Goal: Transaction & Acquisition: Purchase product/service

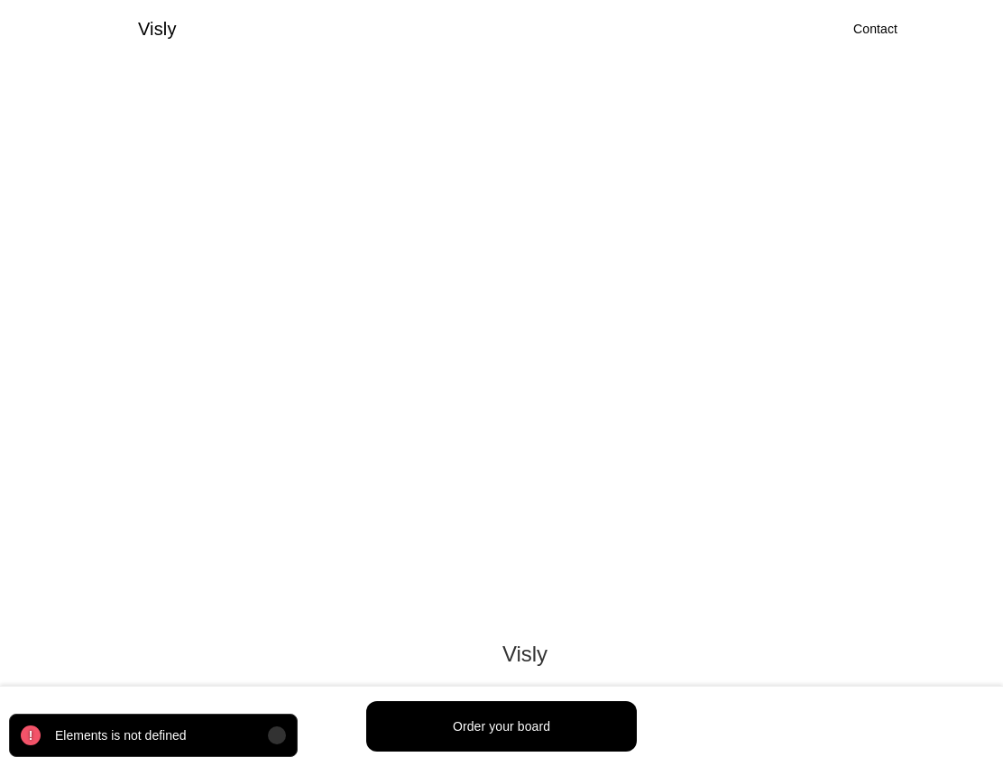
scroll to position [1753, 0]
click at [271, 735] on div at bounding box center [277, 736] width 18 height 18
click at [275, 735] on img at bounding box center [276, 735] width 7 height 7
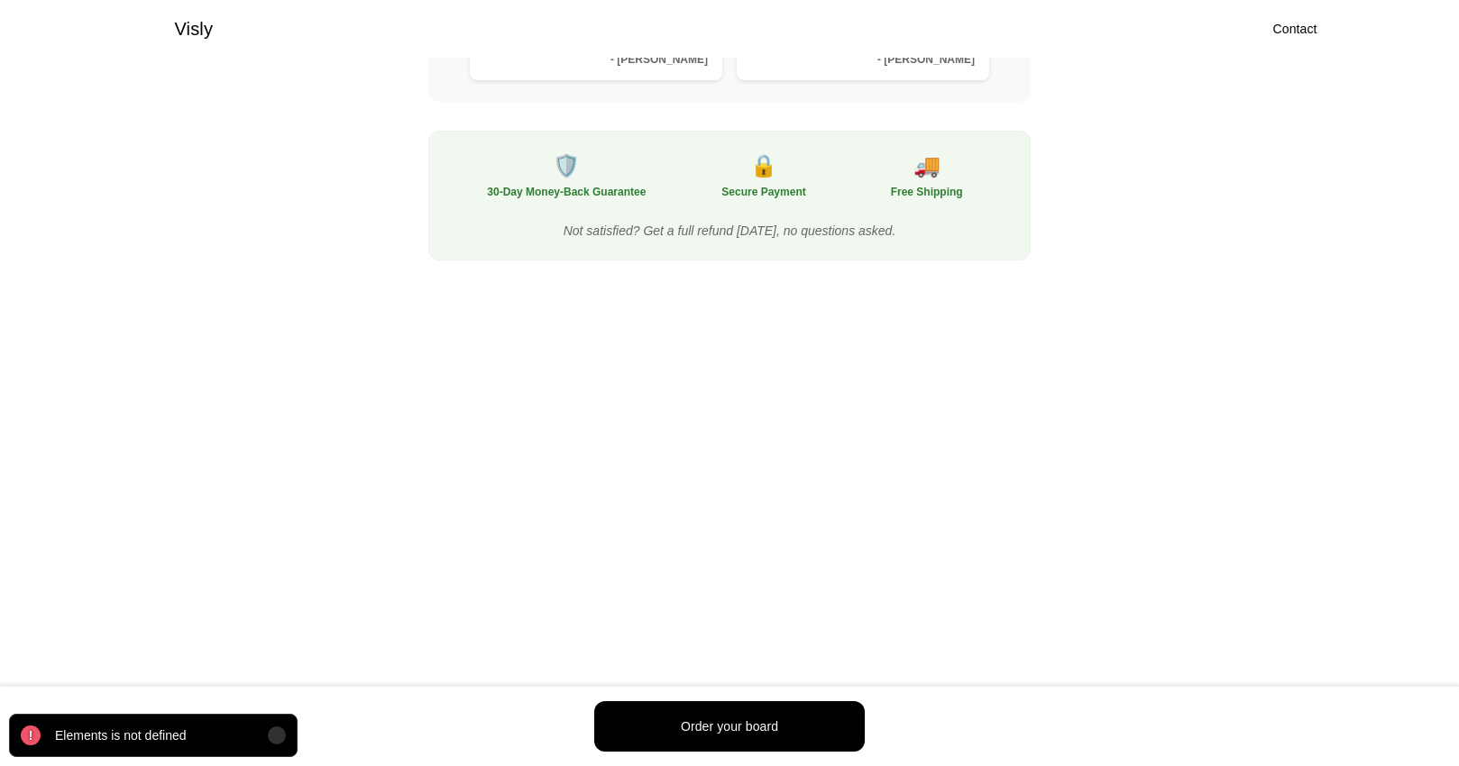
scroll to position [779, 0]
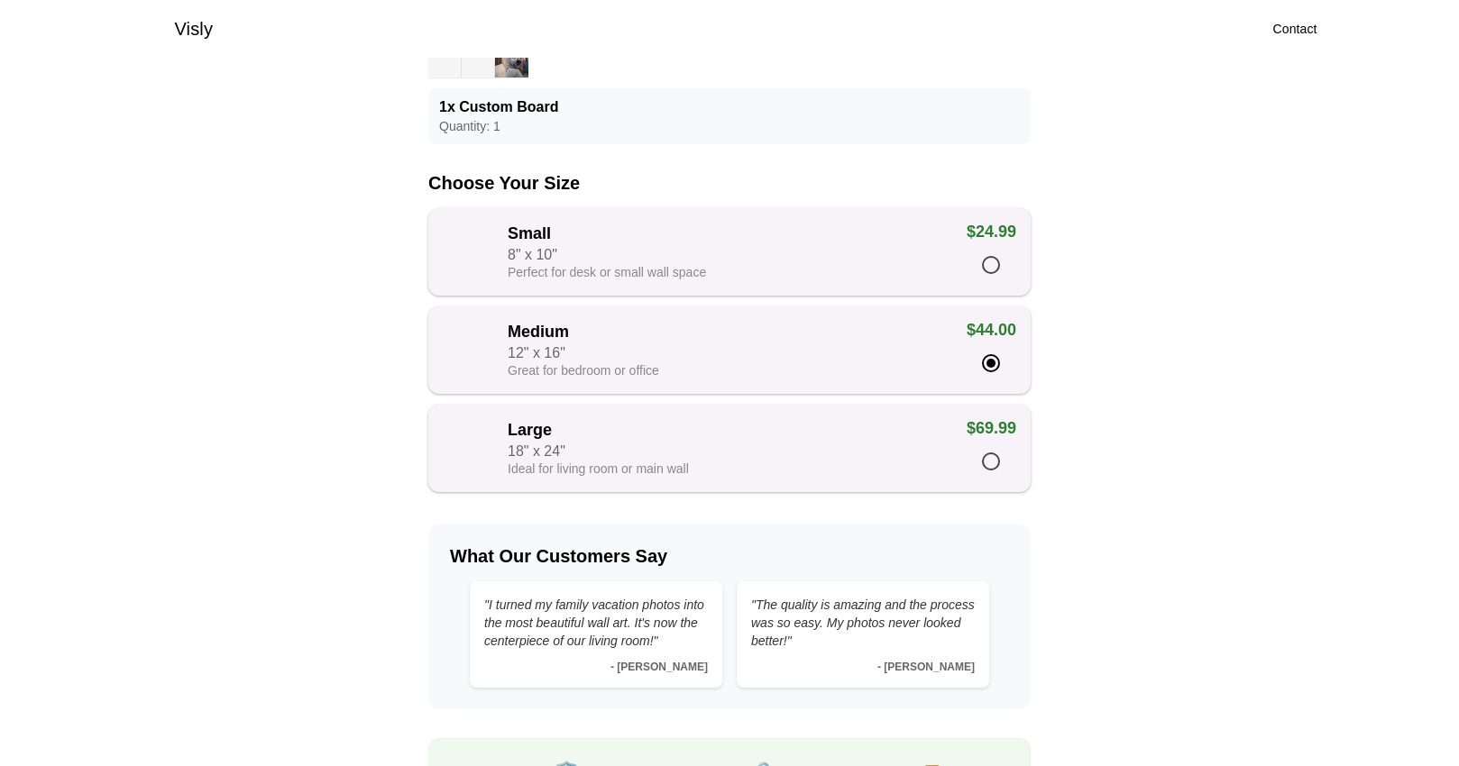
scroll to position [396, 0]
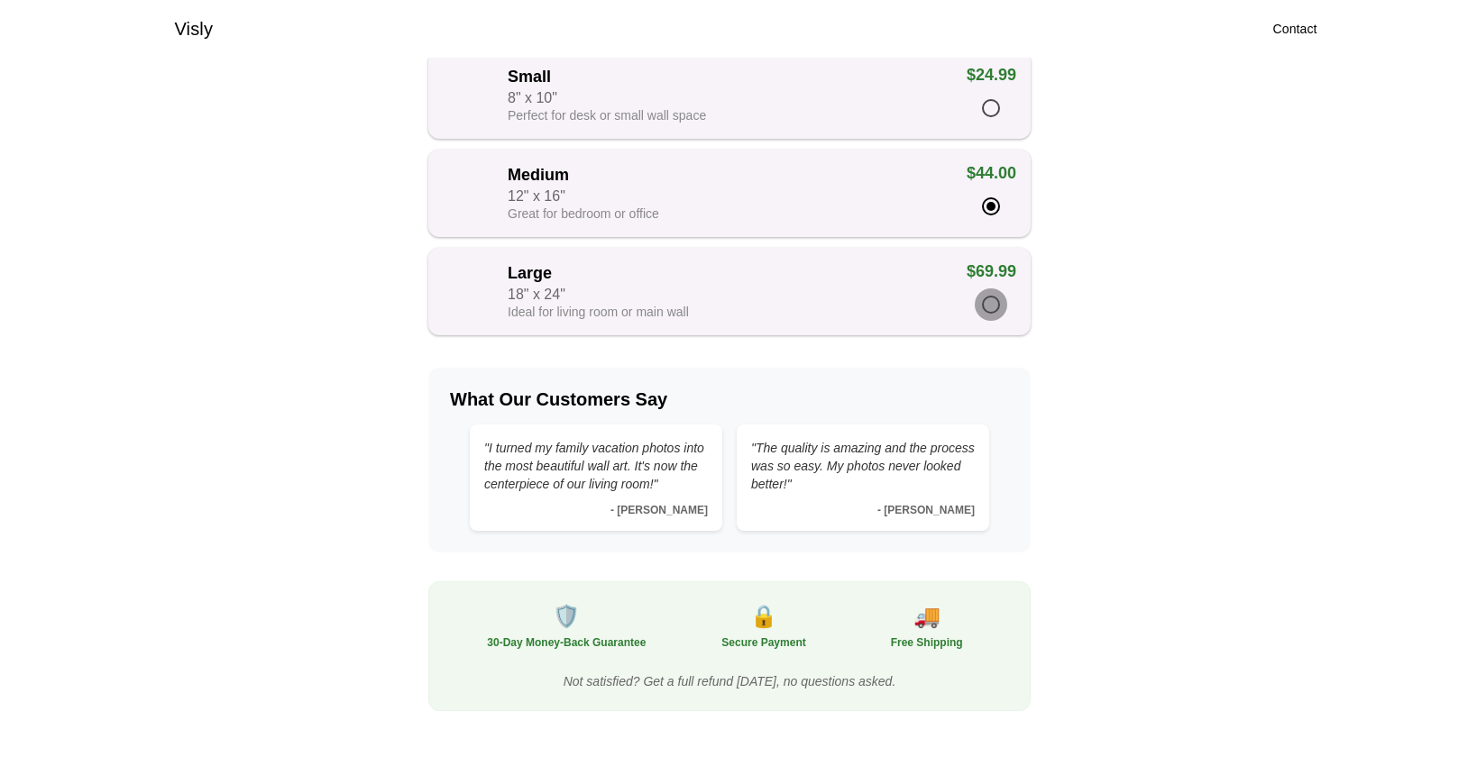
click at [985, 311] on div at bounding box center [991, 305] width 18 height 18
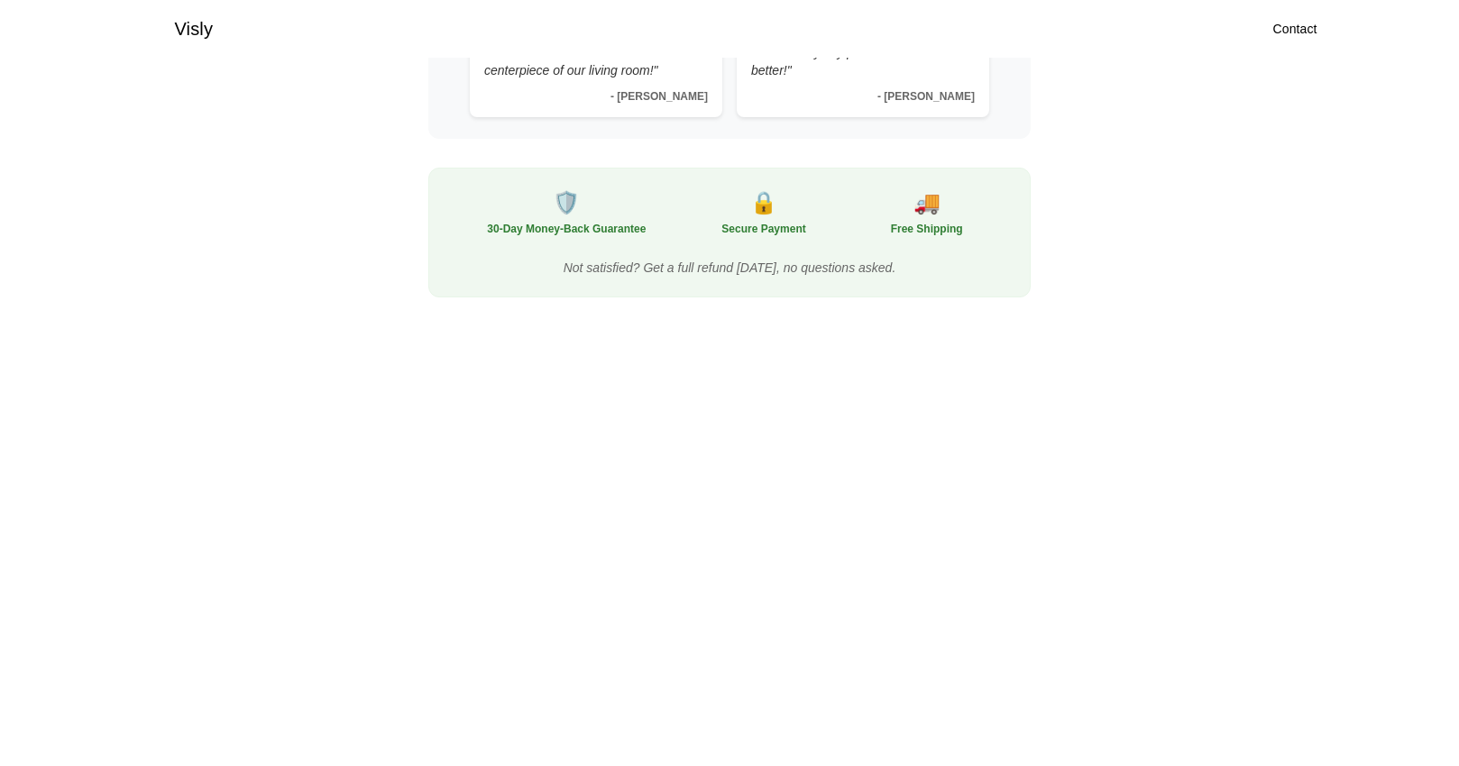
scroll to position [882, 0]
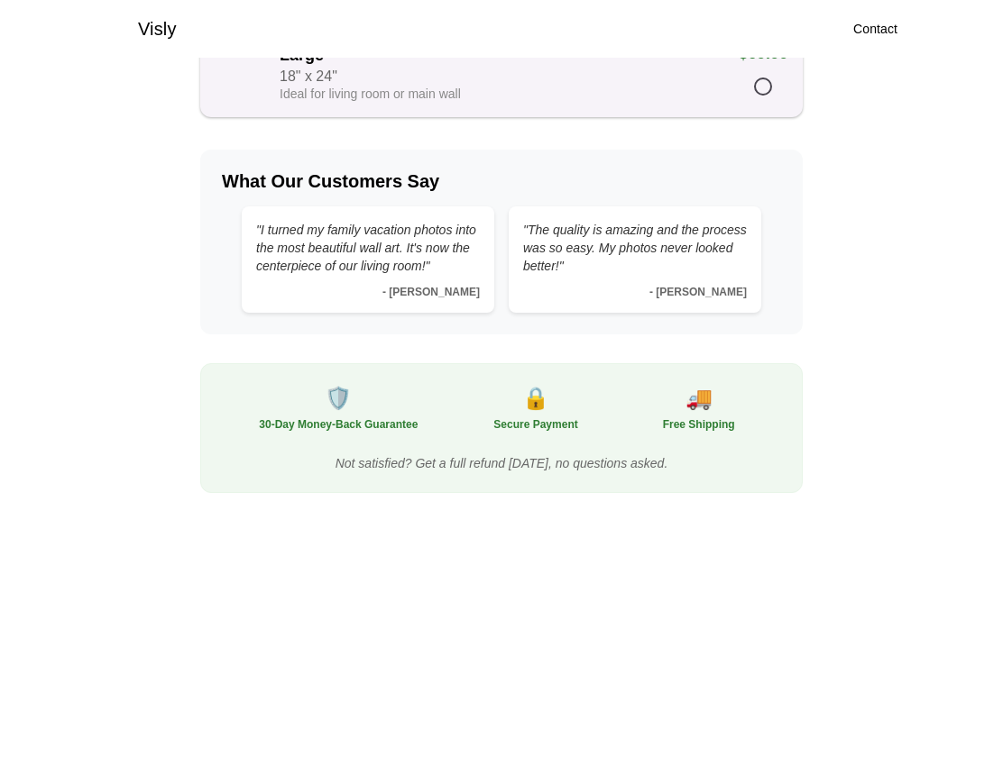
scroll to position [55, 0]
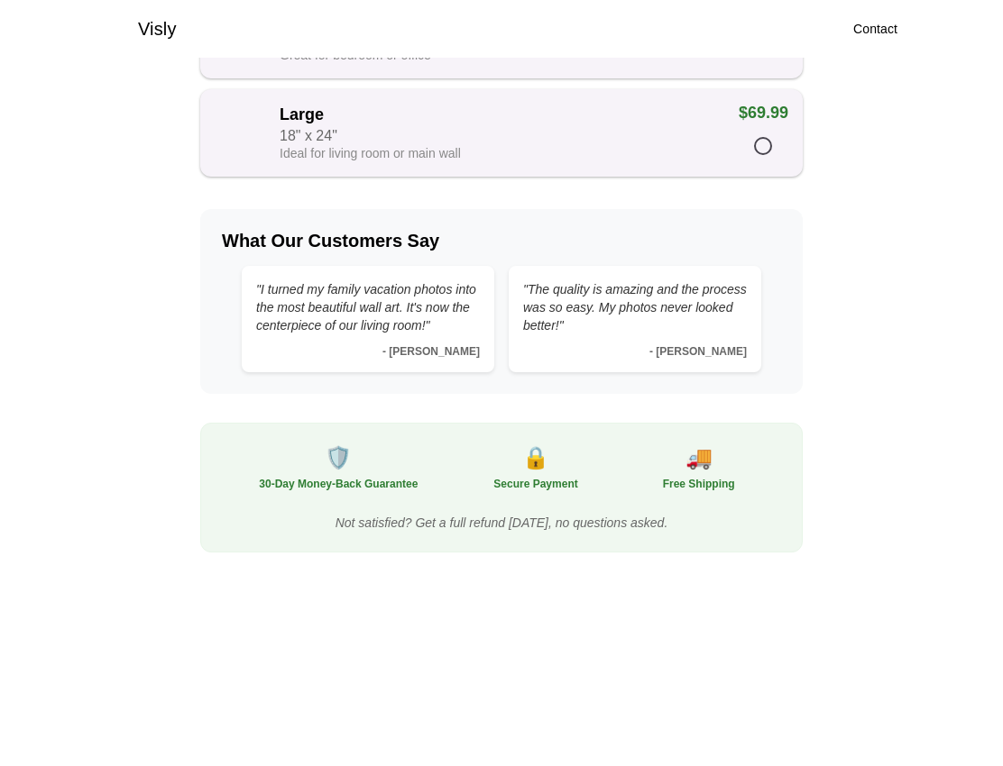
scroll to position [458, 0]
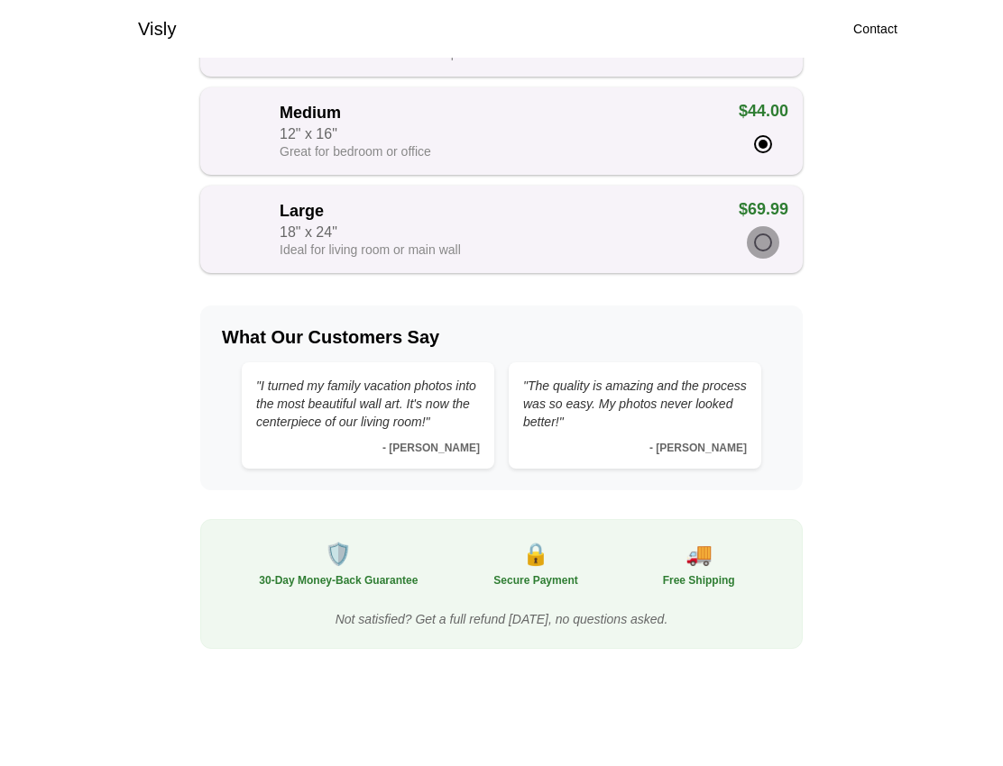
click at [762, 246] on div at bounding box center [763, 243] width 18 height 18
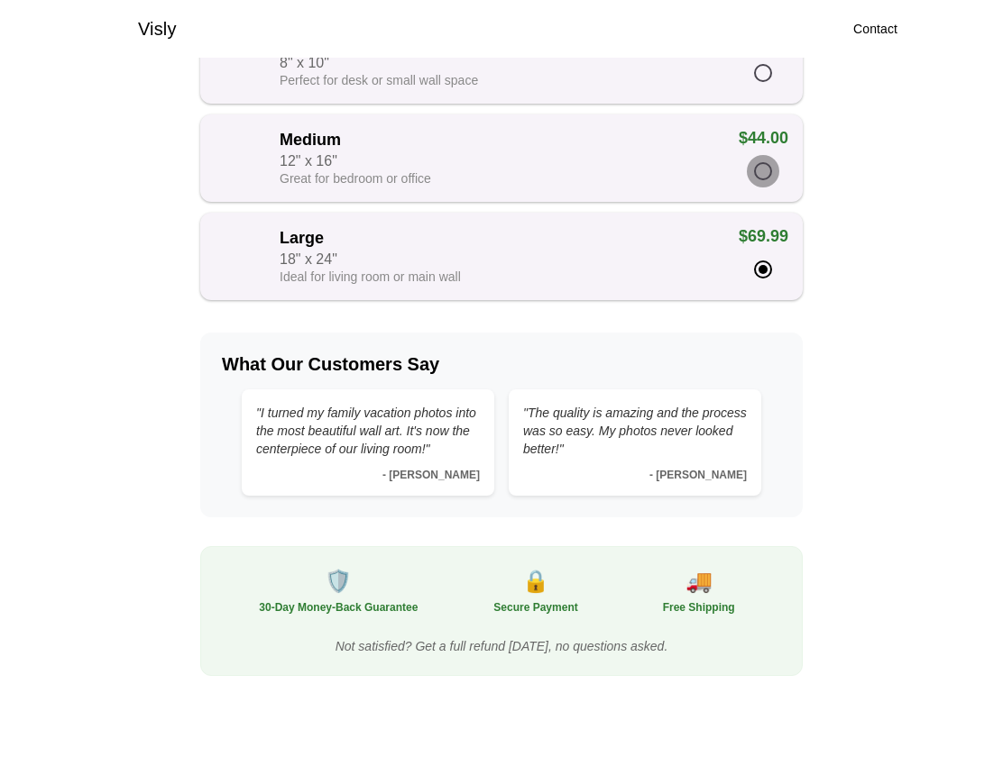
scroll to position [426, 0]
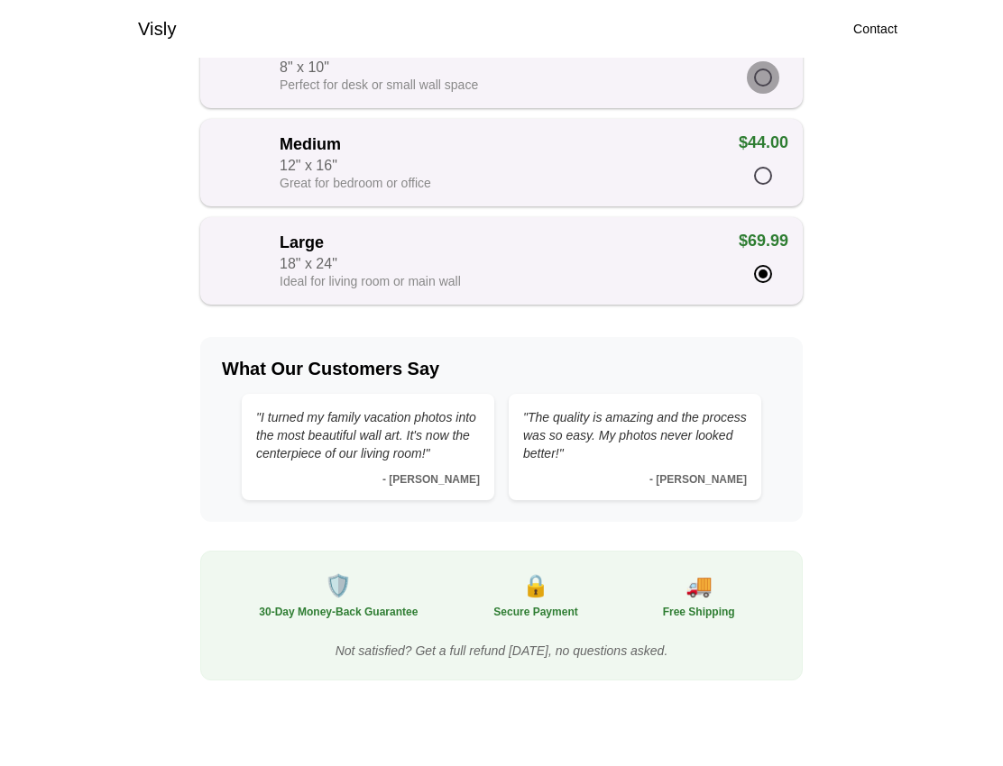
click at [764, 84] on div at bounding box center [763, 78] width 18 height 18
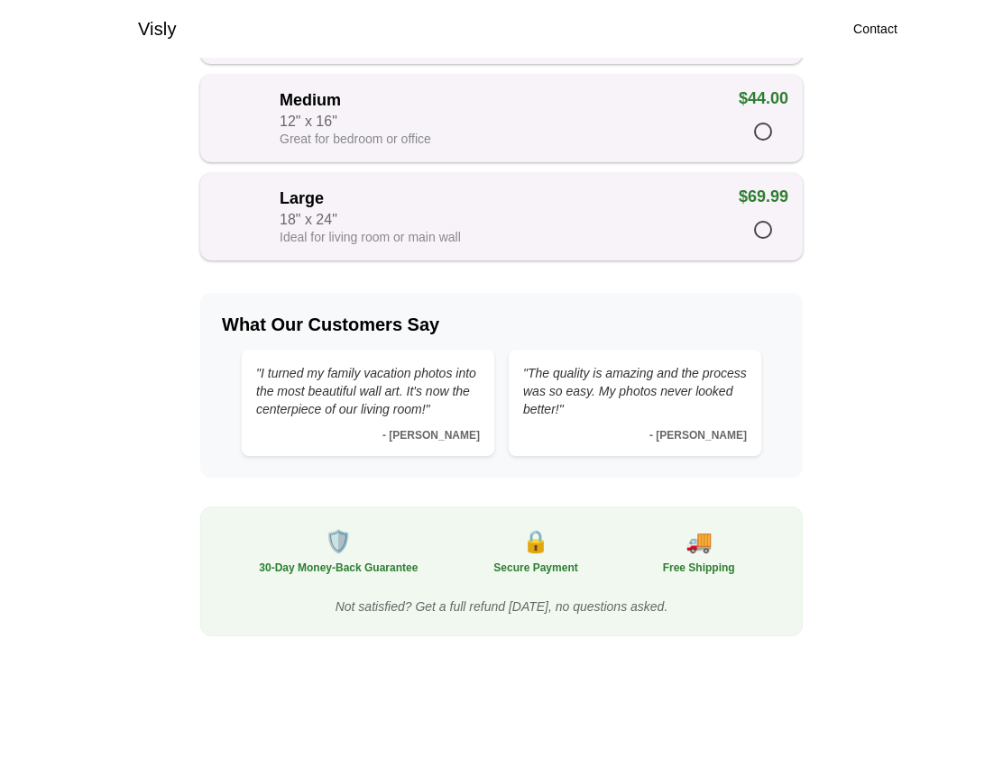
scroll to position [457, 0]
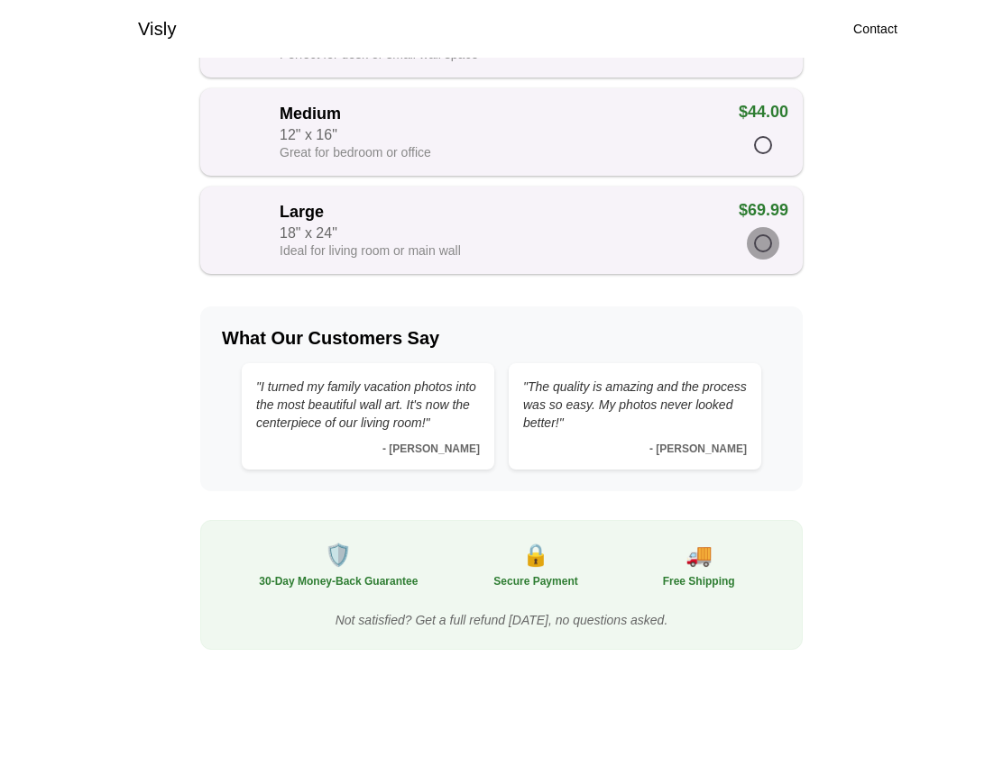
click at [757, 260] on div at bounding box center [763, 243] width 32 height 32
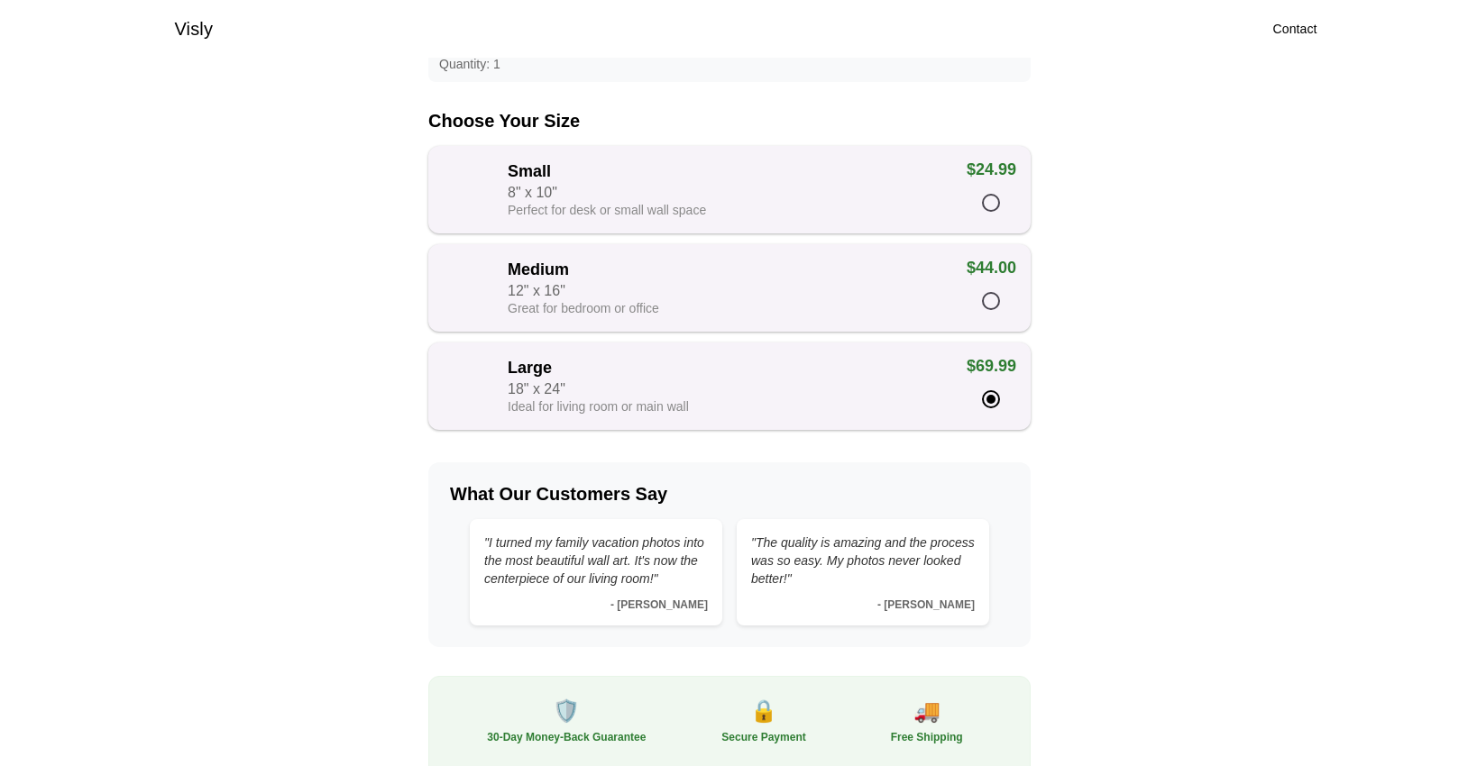
scroll to position [278, 0]
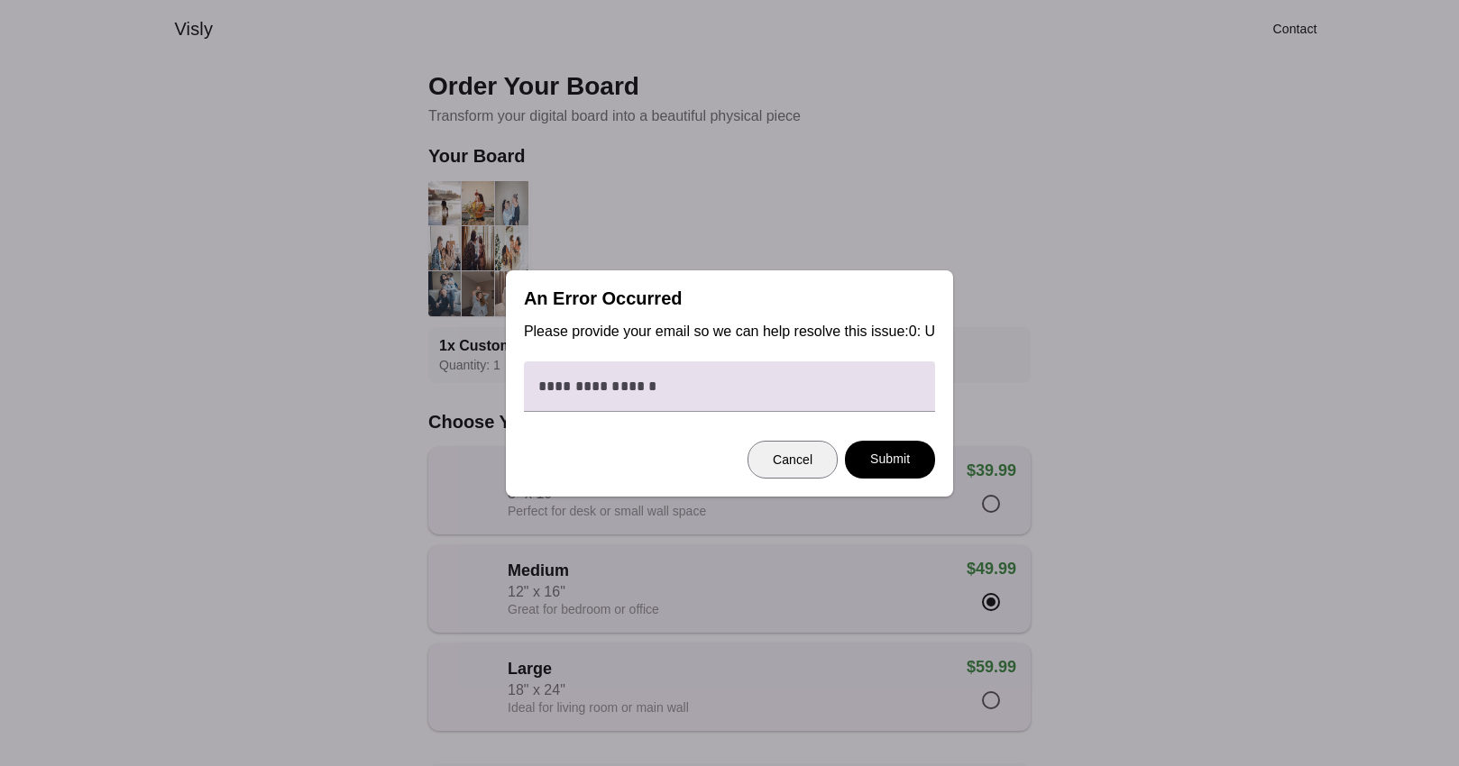
click at [789, 469] on div "Cancel" at bounding box center [793, 460] width 40 height 18
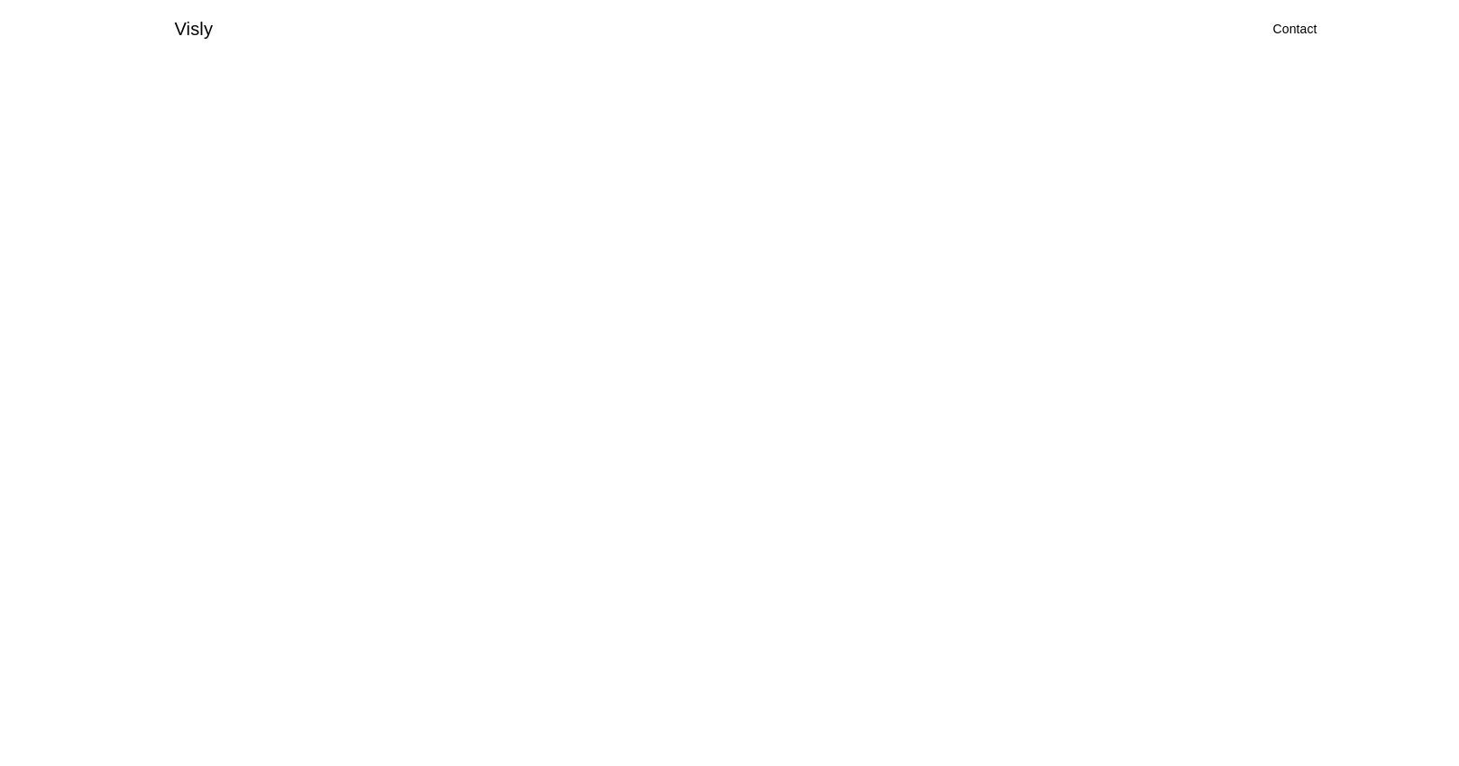
scroll to position [1376, 0]
